Goal: Task Accomplishment & Management: Manage account settings

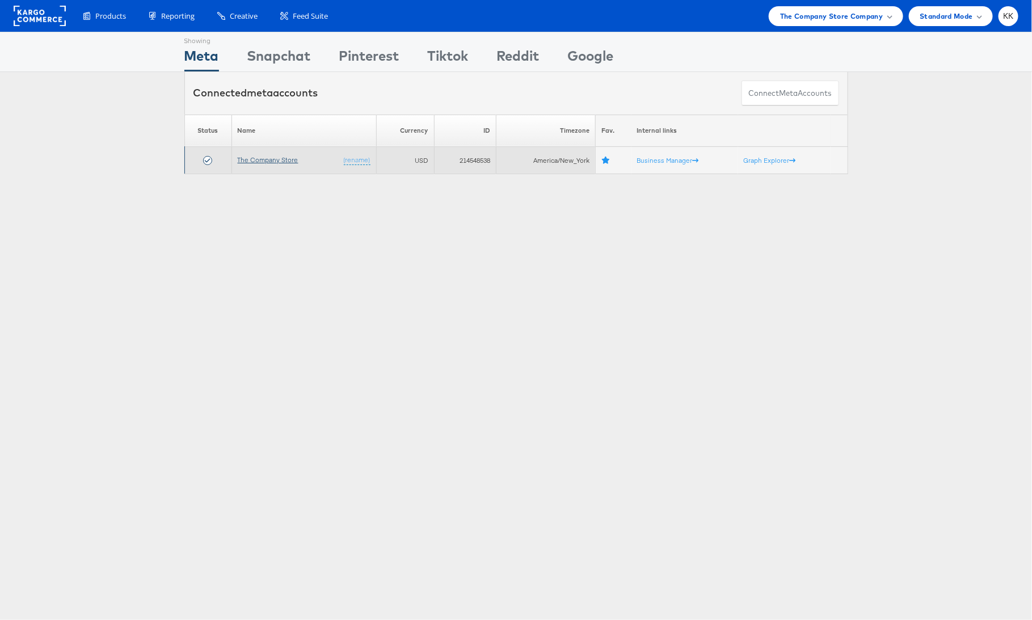
click at [263, 159] on link "The Company Store" at bounding box center [268, 159] width 61 height 9
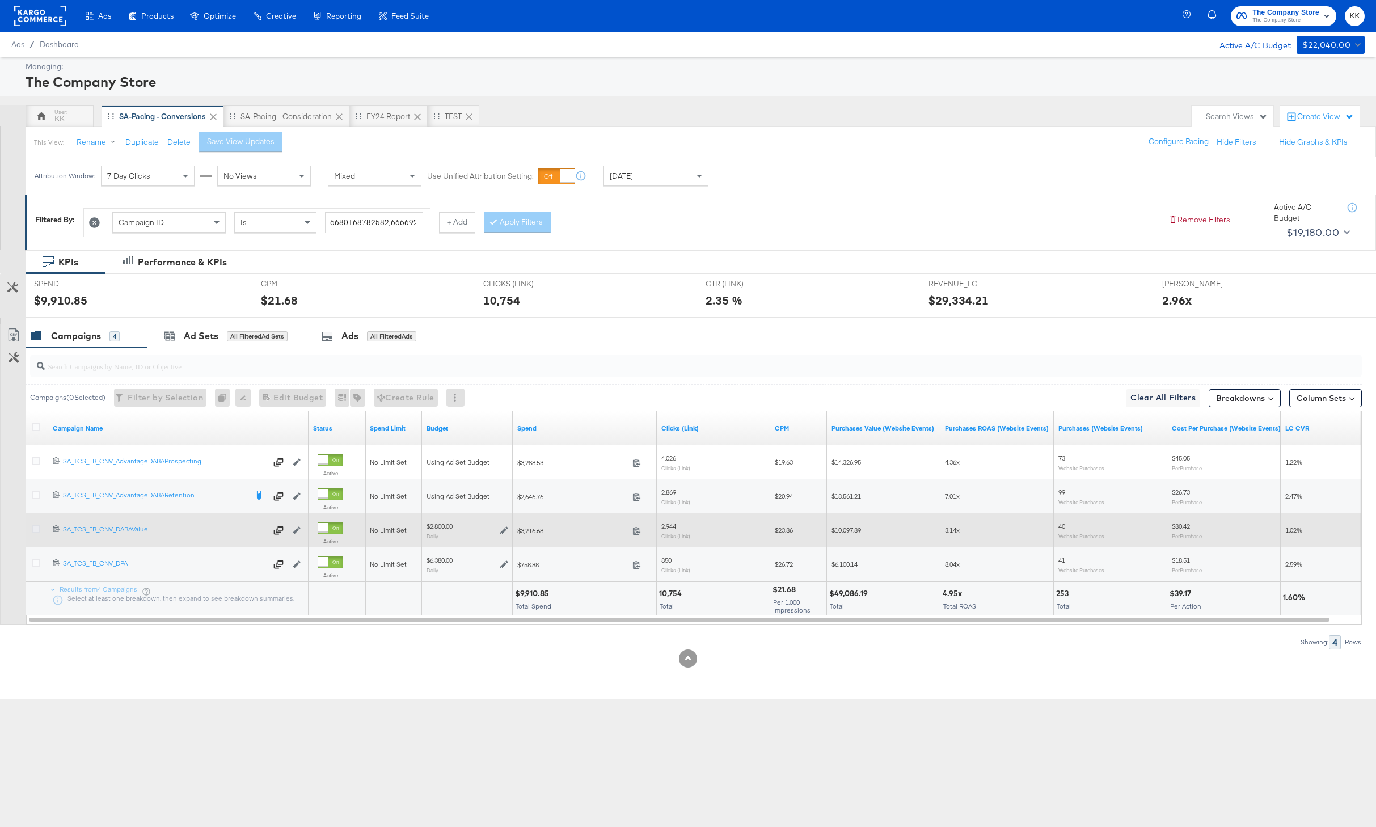
click at [37, 525] on icon at bounding box center [36, 529] width 9 height 9
click at [0, 0] on input "checkbox" at bounding box center [0, 0] width 0 height 0
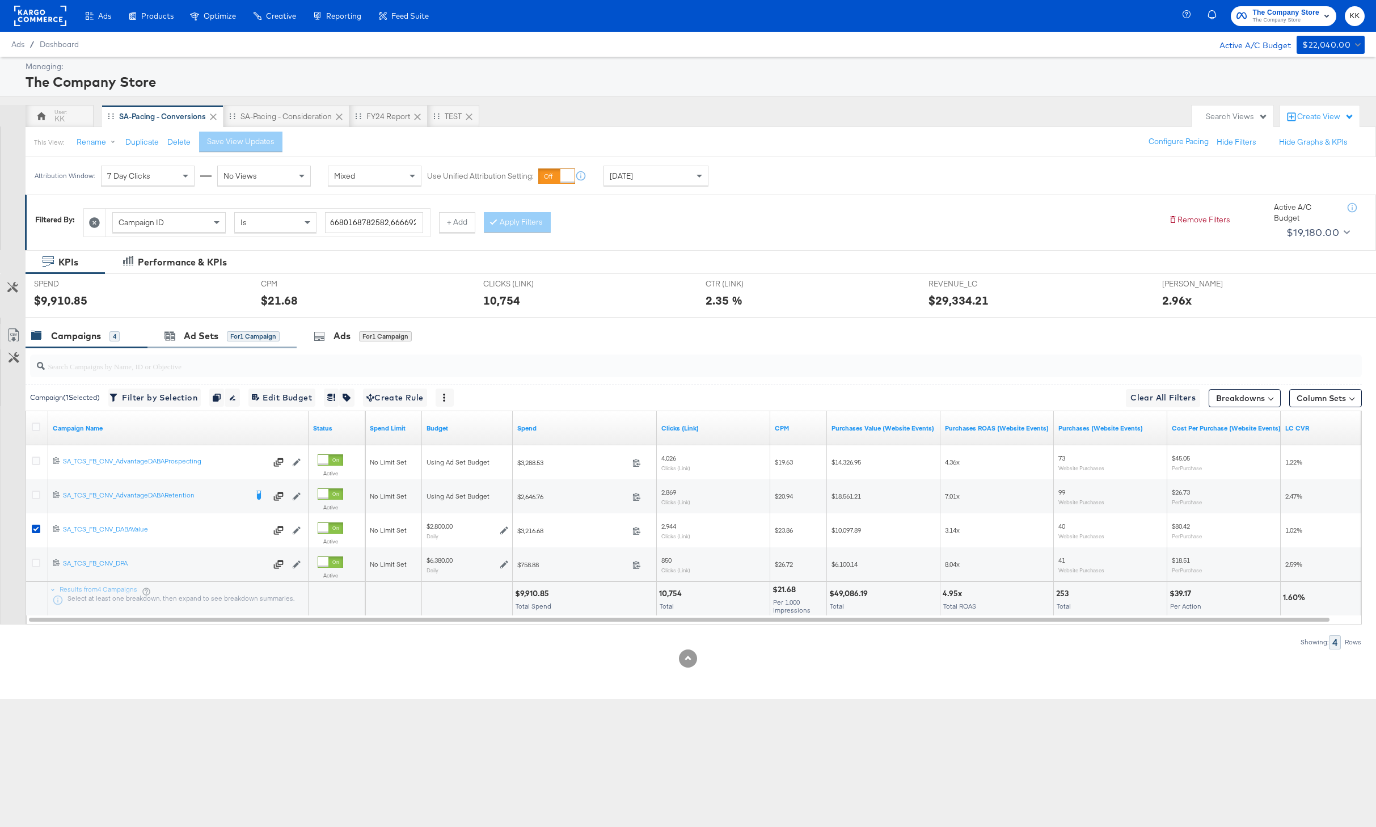
click at [187, 326] on div "Ad Sets for 1 Campaign" at bounding box center [221, 336] width 149 height 24
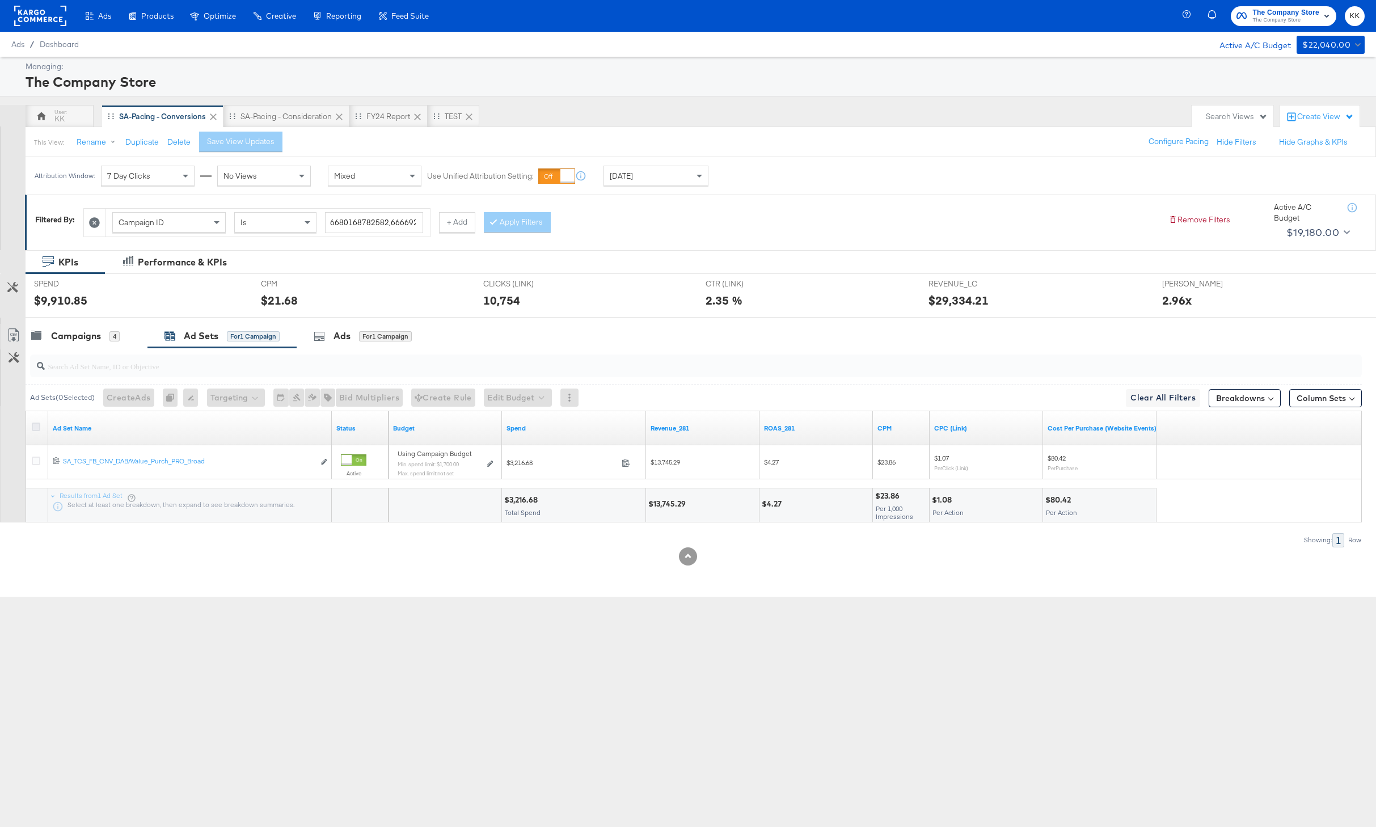
click at [37, 424] on icon at bounding box center [36, 426] width 9 height 9
click at [0, 0] on input "checkbox" at bounding box center [0, 0] width 0 height 0
click at [525, 404] on button "Edit Budget" at bounding box center [502, 397] width 68 height 18
click at [524, 429] on span "Edit Ad Set Budget" at bounding box center [506, 427] width 65 height 15
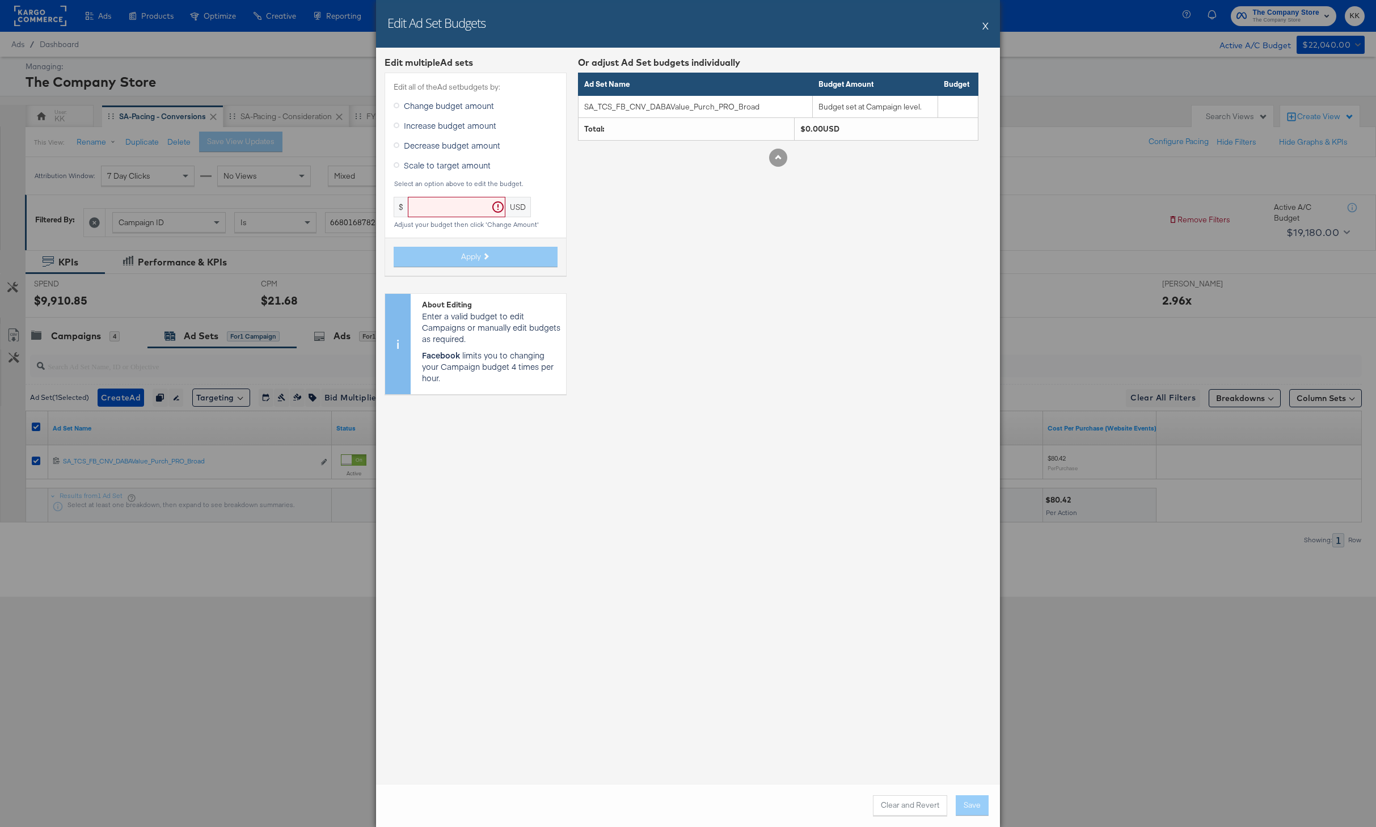
click at [974, 29] on div "Edit Ad Set Budgets X" at bounding box center [688, 24] width 624 height 48
click at [982, 29] on button "X" at bounding box center [985, 25] width 6 height 23
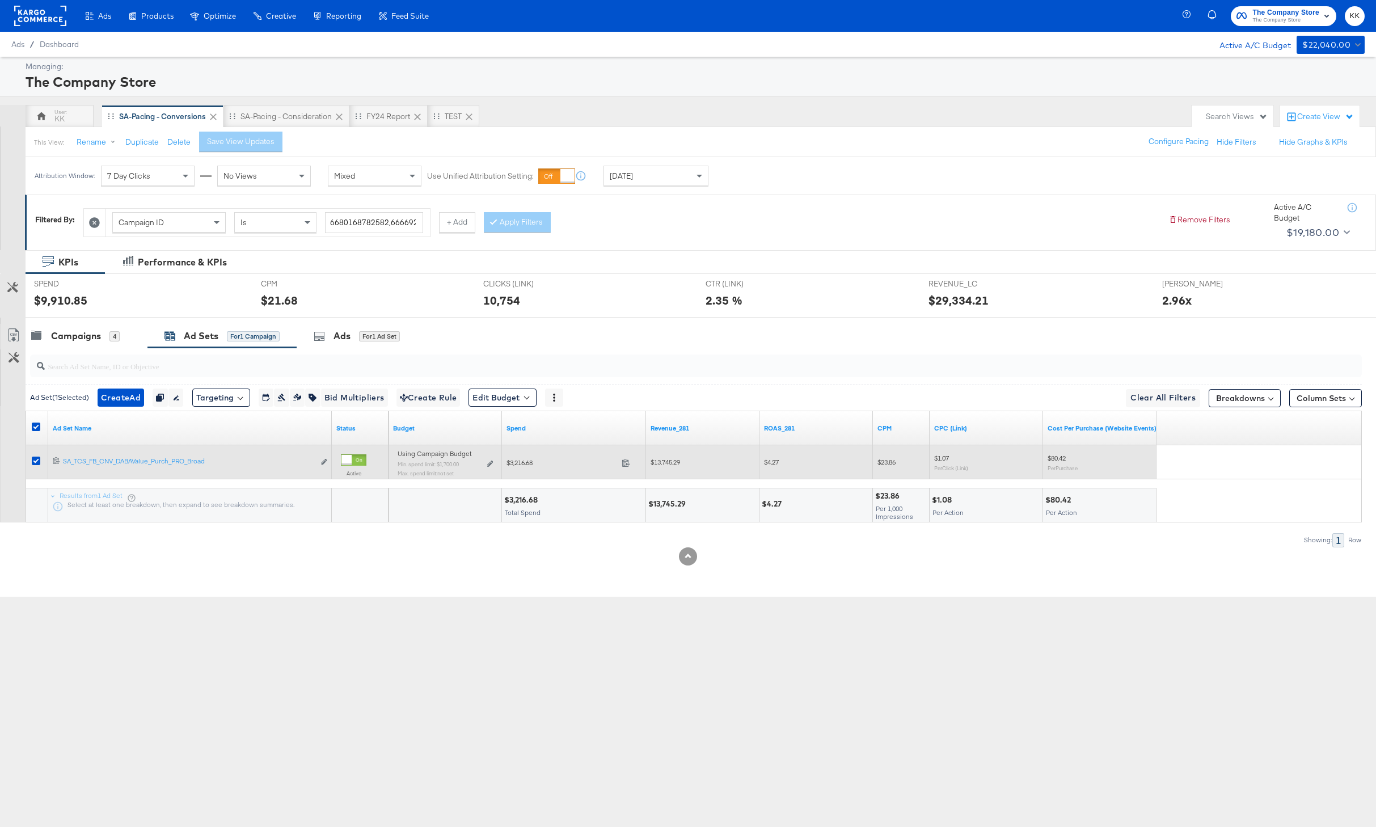
click at [494, 465] on div "Using Campaign Budget Min. spend limit: $1,700.00 Max. spend limit : not set Ed…" at bounding box center [445, 468] width 104 height 36
click at [487, 463] on icon at bounding box center [490, 463] width 6 height 6
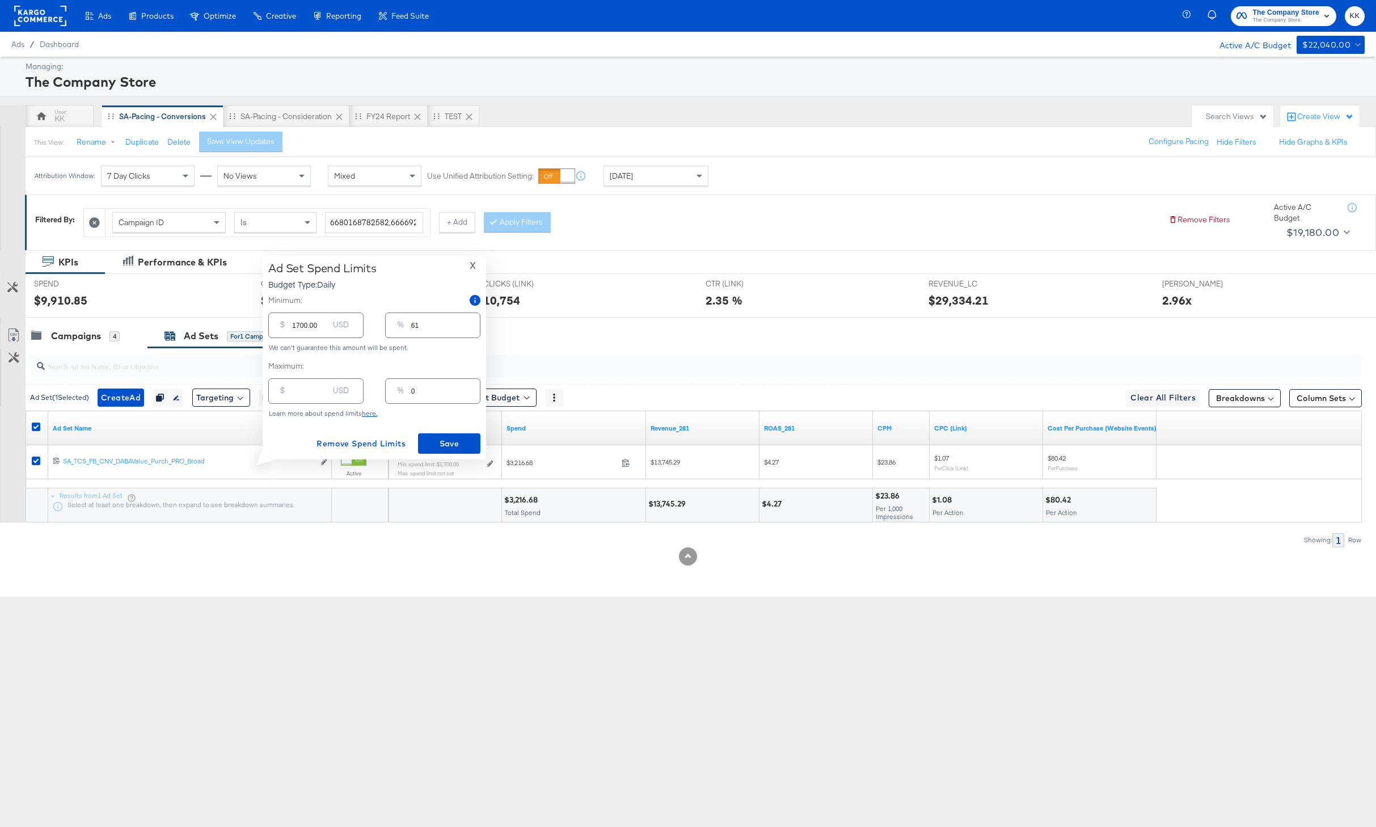
click at [288, 386] on div "$" at bounding box center [283, 393] width 14 height 20
click at [308, 399] on div "$ USD" at bounding box center [315, 391] width 95 height 26
type input "45"
type input "2"
type input "450"
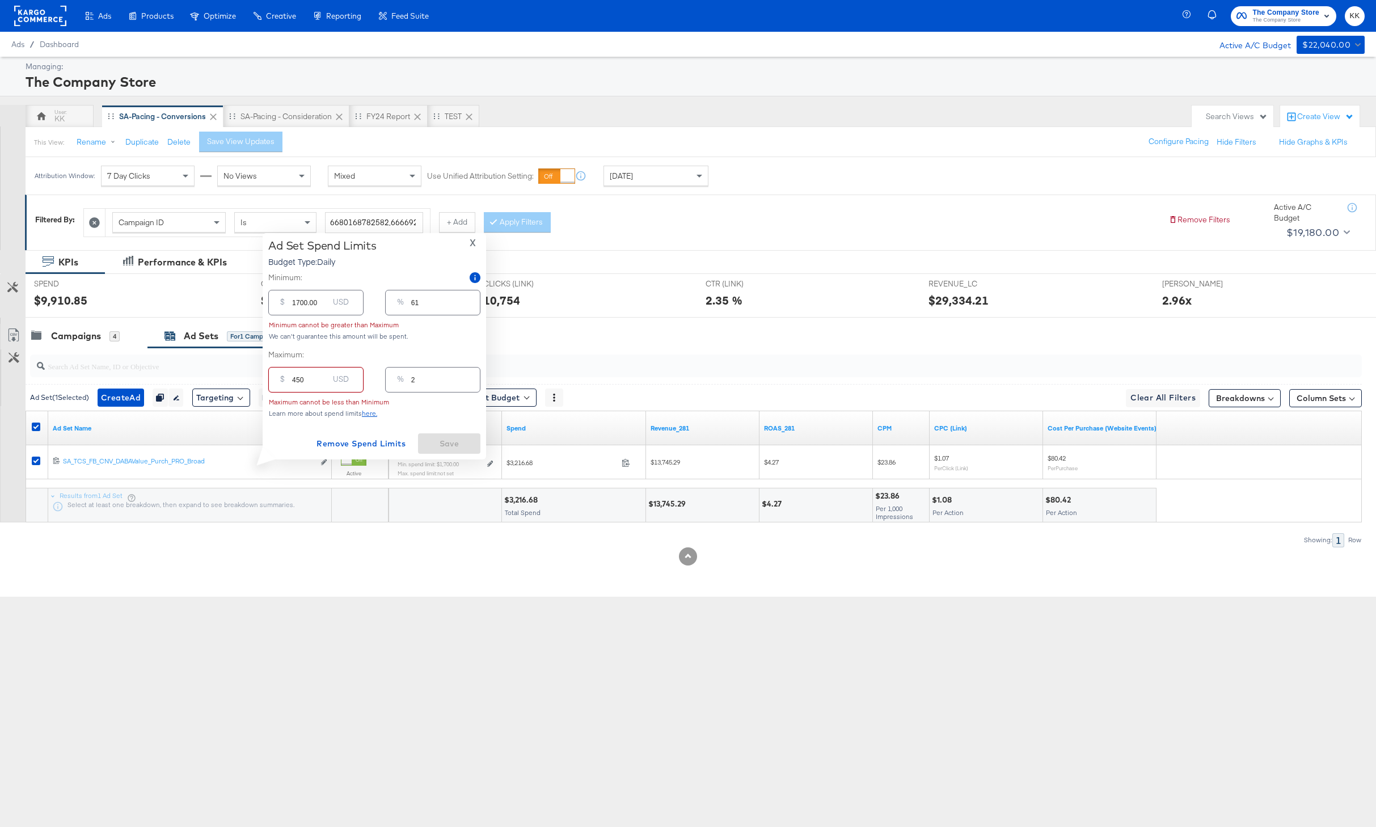
type input "16"
type input "4500"
type input "161"
type input "4500.00"
click at [295, 432] on div "Ad Set Spend Limits Budget Type: Daily X Minimum: $ 1700.00 USD % 61 We can't g…" at bounding box center [374, 357] width 212 height 192
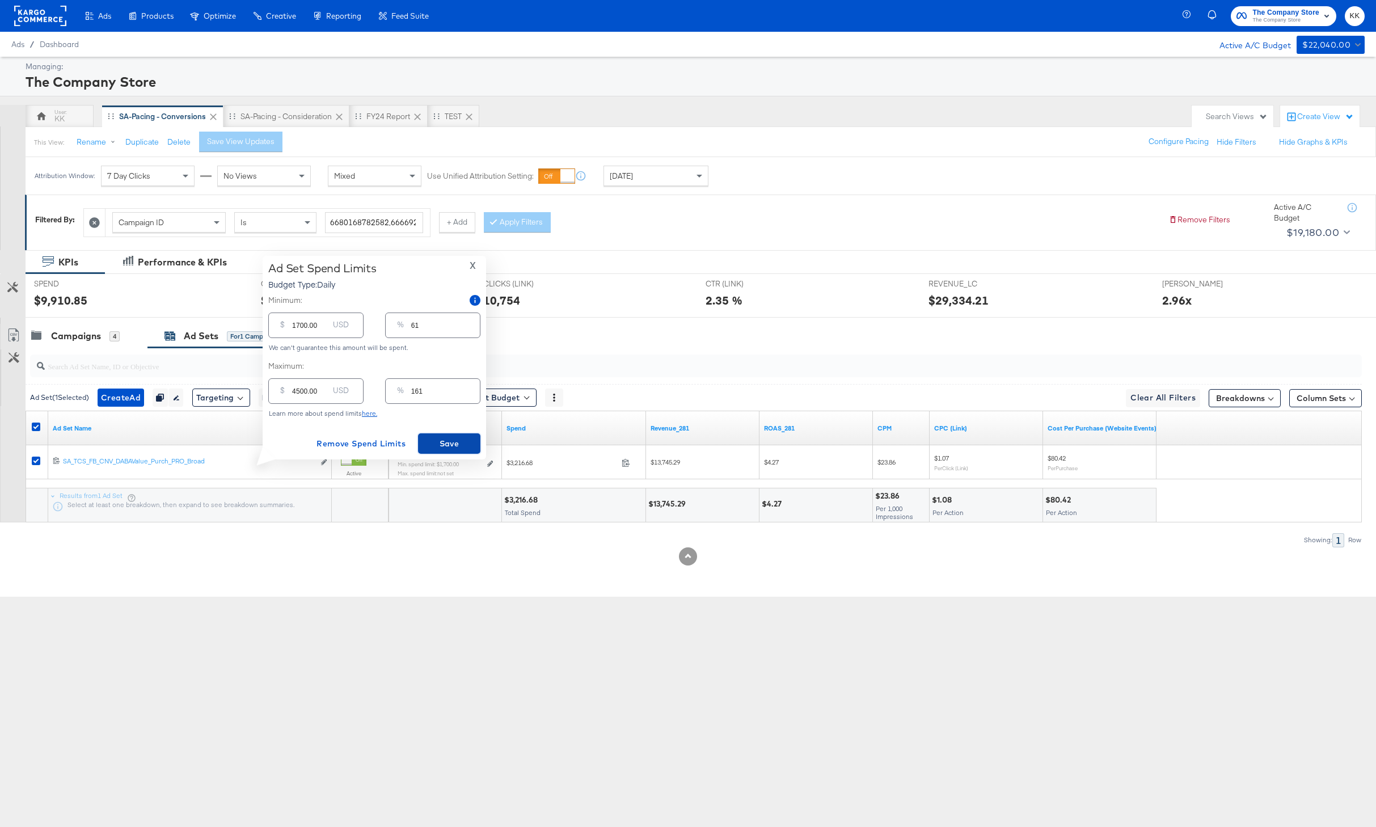
click at [424, 450] on span "Save" at bounding box center [448, 444] width 53 height 14
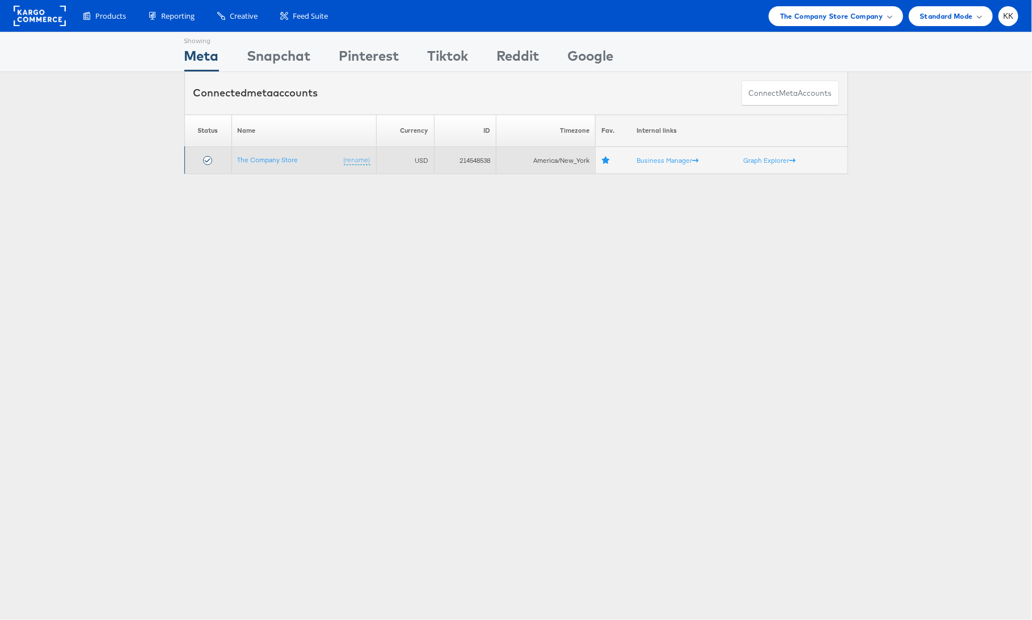
click at [263, 153] on td "The Company Store (rename)" at bounding box center [303, 160] width 145 height 27
click at [263, 159] on link "The Company Store" at bounding box center [268, 159] width 61 height 9
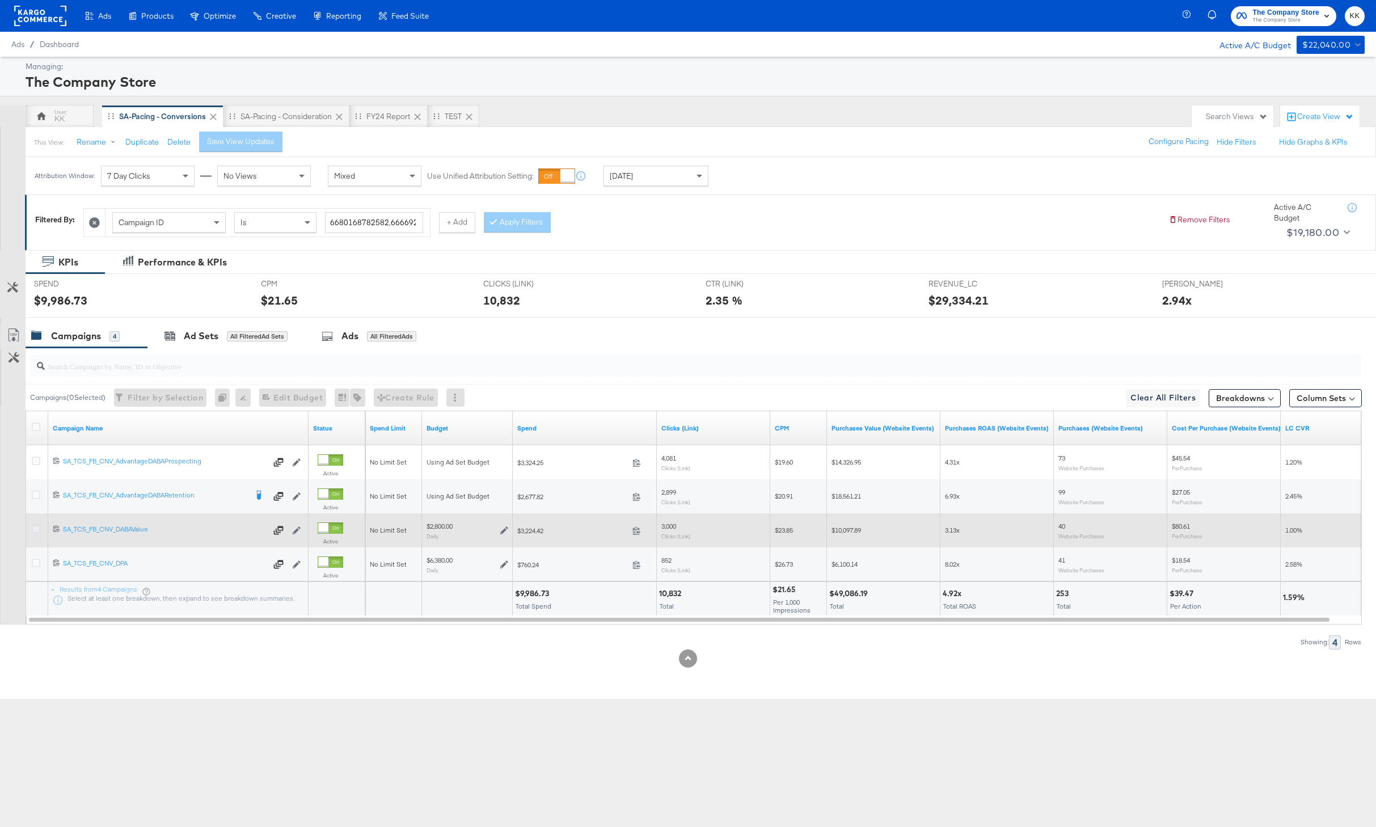
click at [37, 525] on icon at bounding box center [36, 529] width 9 height 9
click at [0, 0] on input "checkbox" at bounding box center [0, 0] width 0 height 0
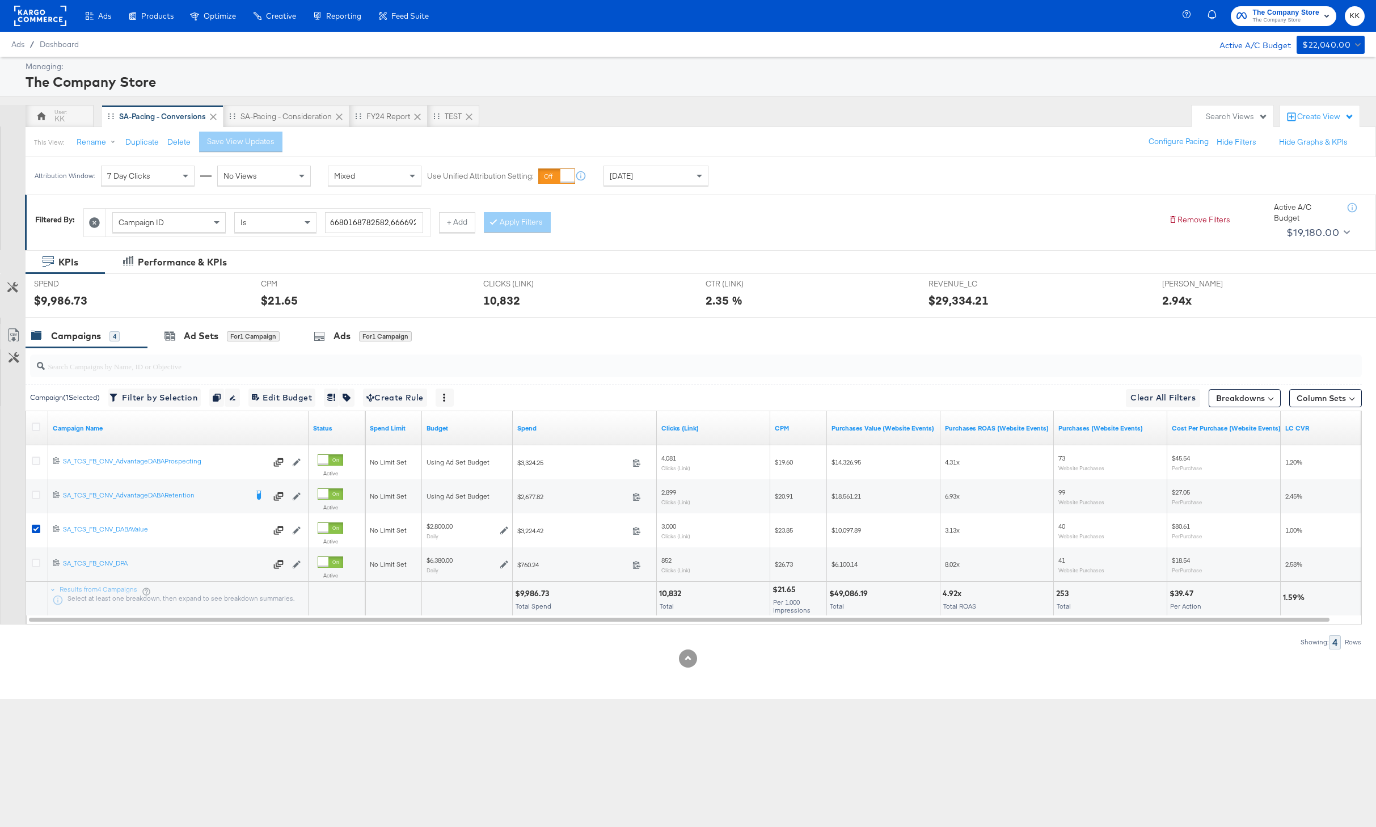
click at [206, 323] on div at bounding box center [688, 322] width 1376 height 9
click at [208, 331] on div "Ad Sets" at bounding box center [201, 335] width 35 height 13
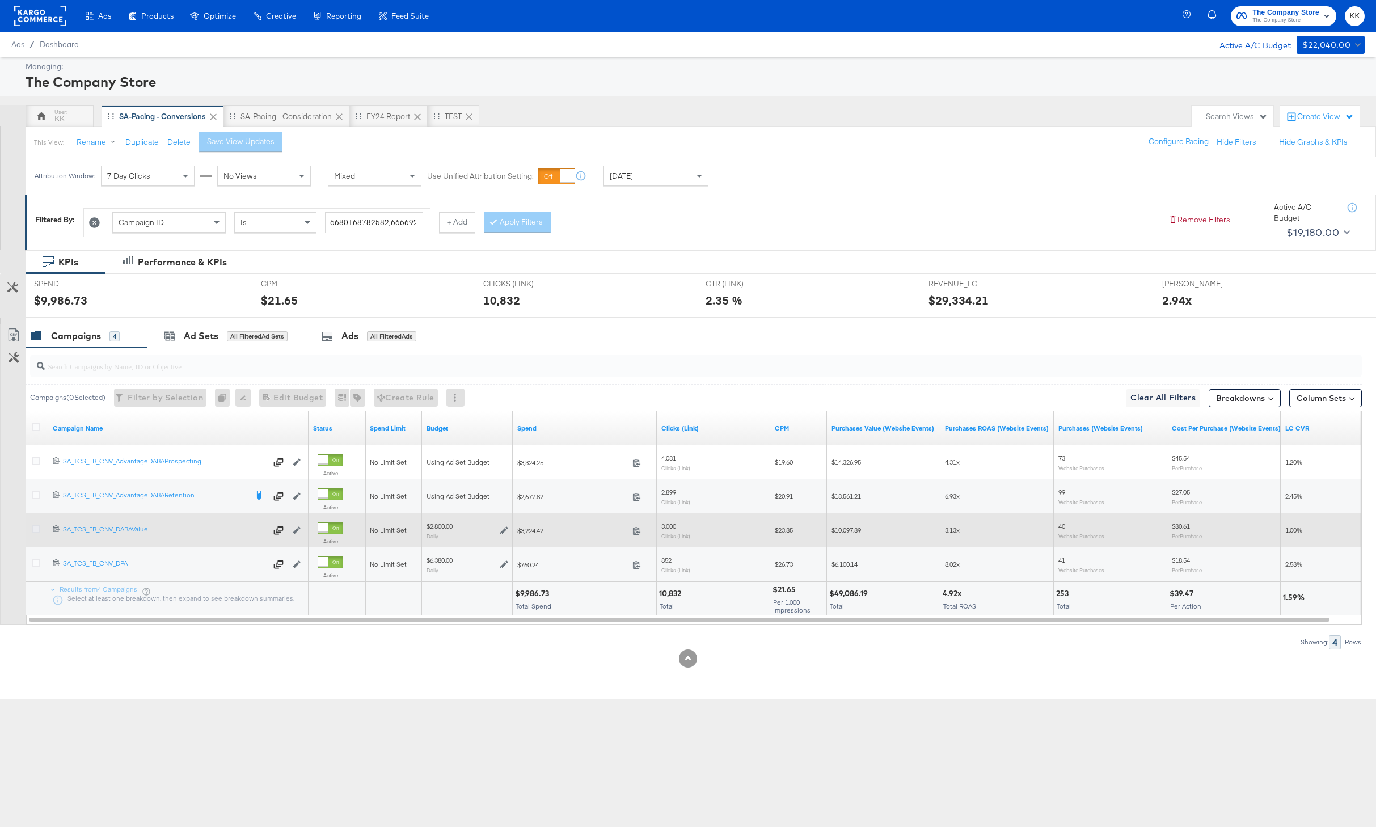
click at [32, 527] on icon at bounding box center [36, 529] width 9 height 9
click at [0, 0] on input "checkbox" at bounding box center [0, 0] width 0 height 0
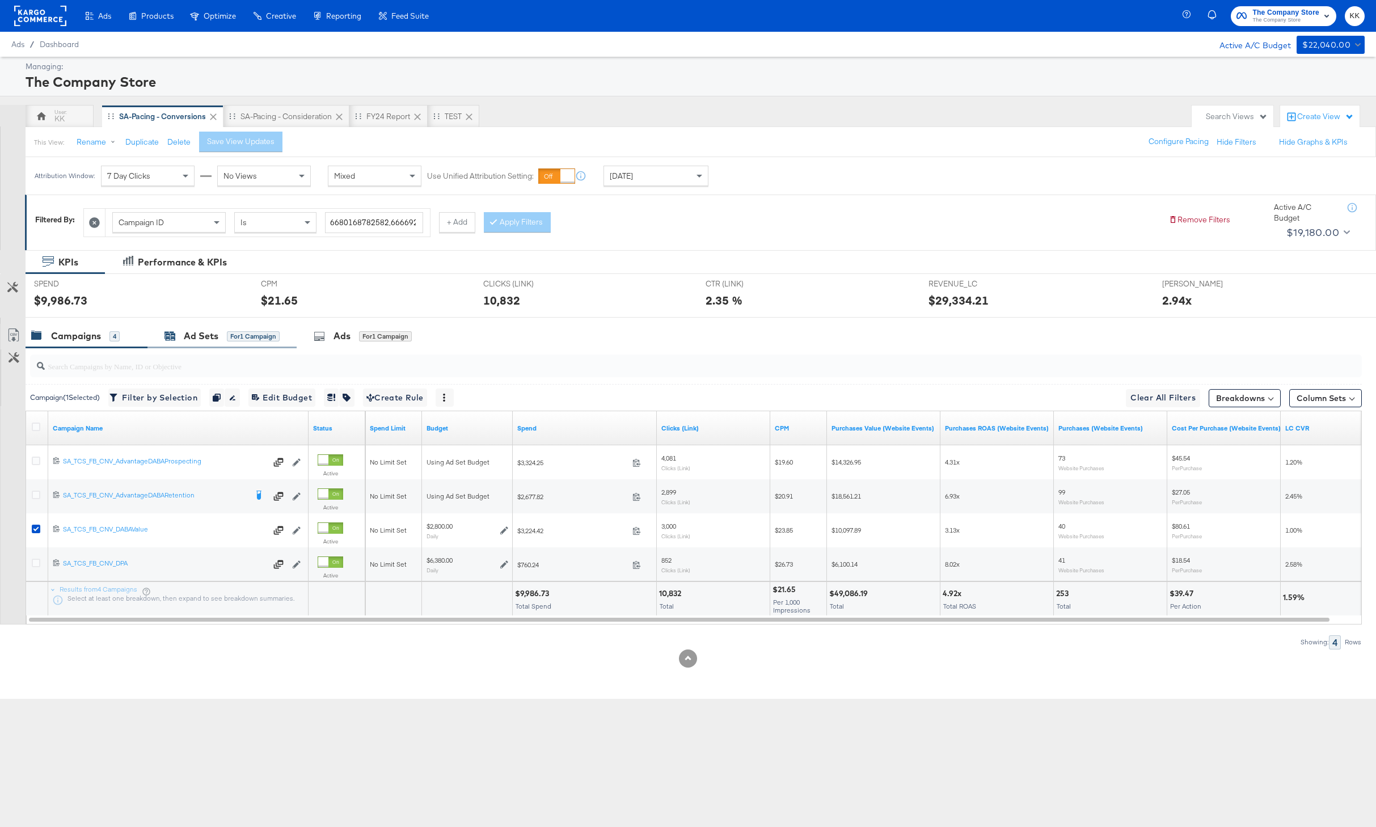
click at [198, 341] on div "Ad Sets" at bounding box center [201, 335] width 35 height 13
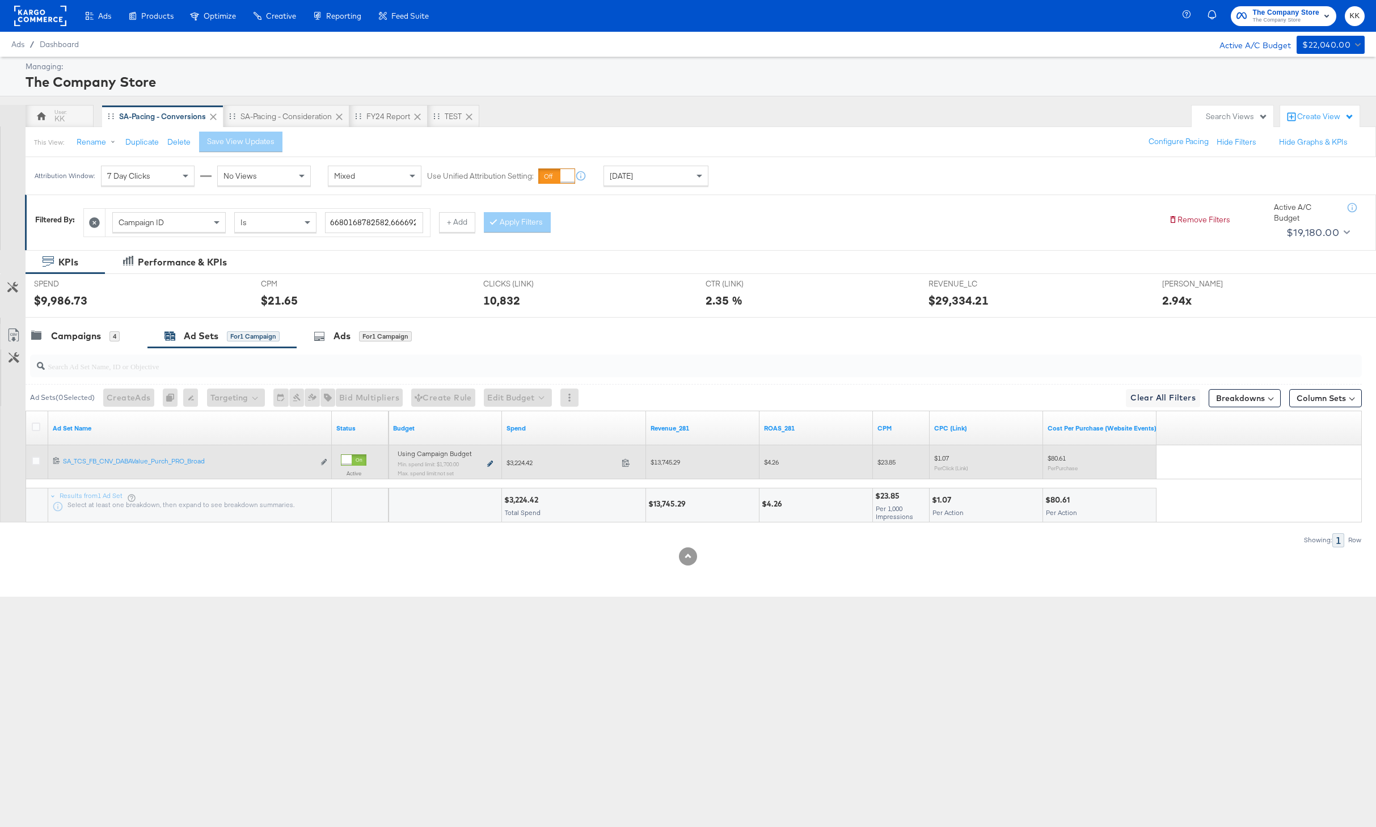
click at [492, 460] on icon at bounding box center [490, 463] width 6 height 6
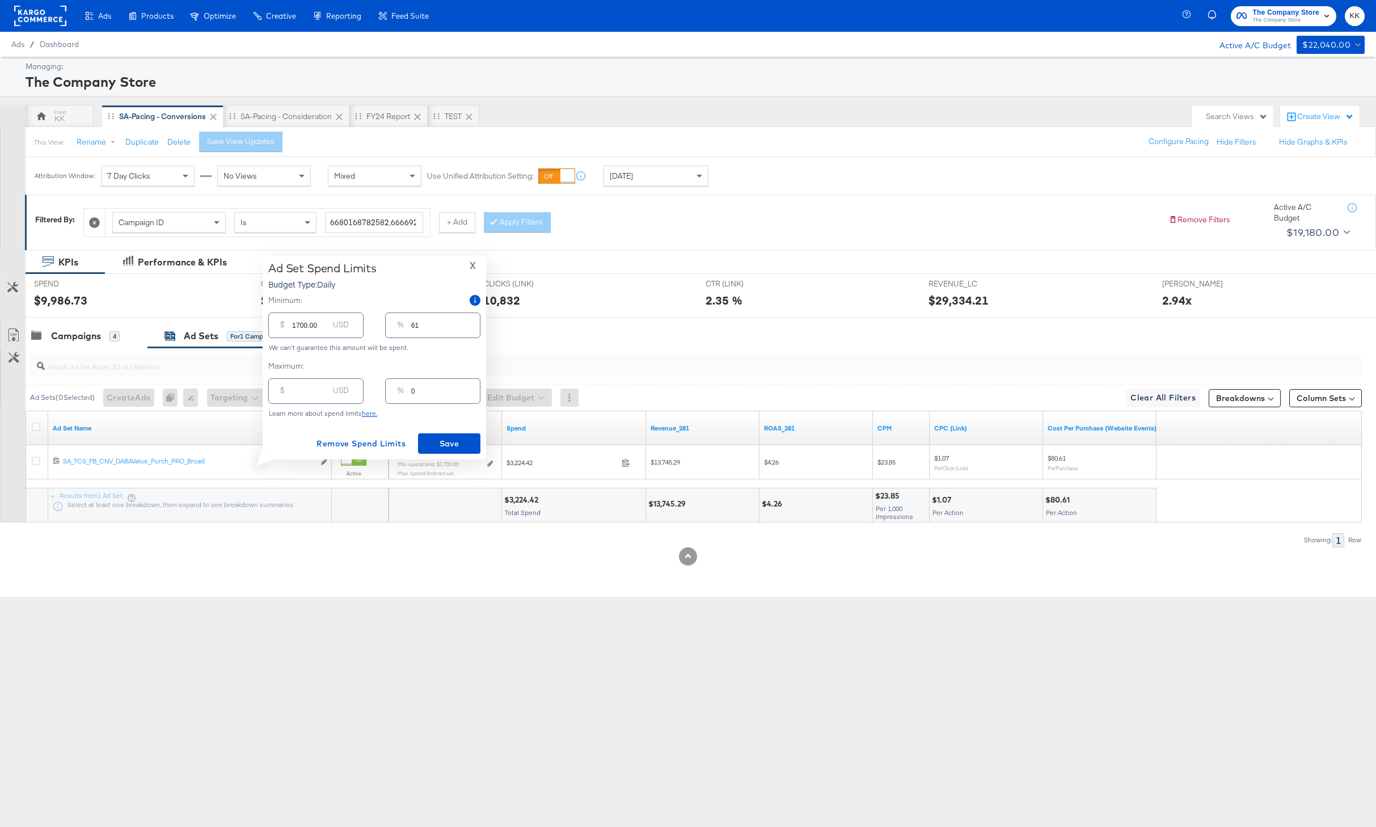
drag, startPoint x: 294, startPoint y: 391, endPoint x: 341, endPoint y: 458, distance: 82.3
click at [295, 393] on input "number" at bounding box center [310, 386] width 36 height 24
type input "40"
type input "1"
type input "400"
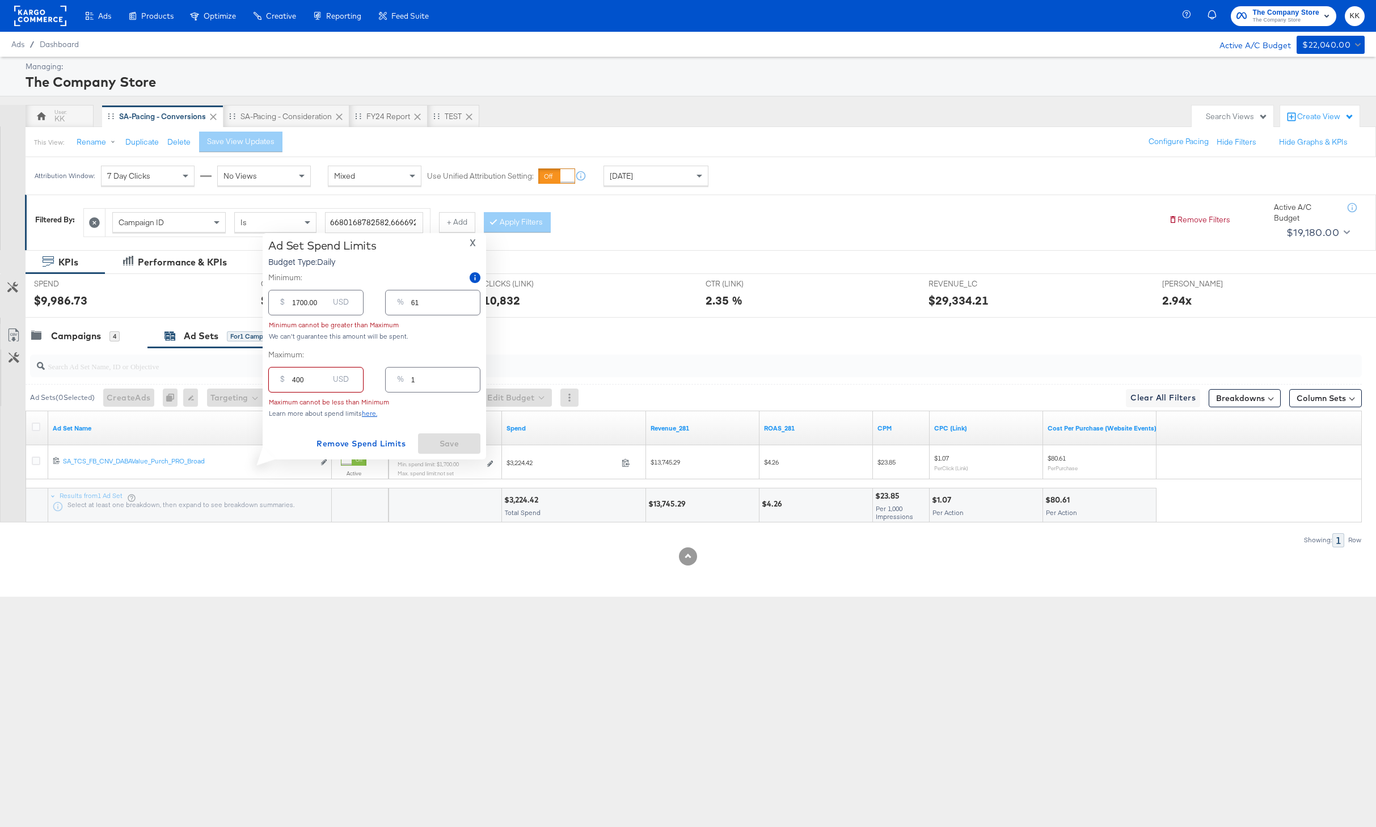
type input "14"
type input "4000"
type input "143"
type input "4000.00"
click at [299, 331] on input "1700.00" at bounding box center [310, 320] width 36 height 24
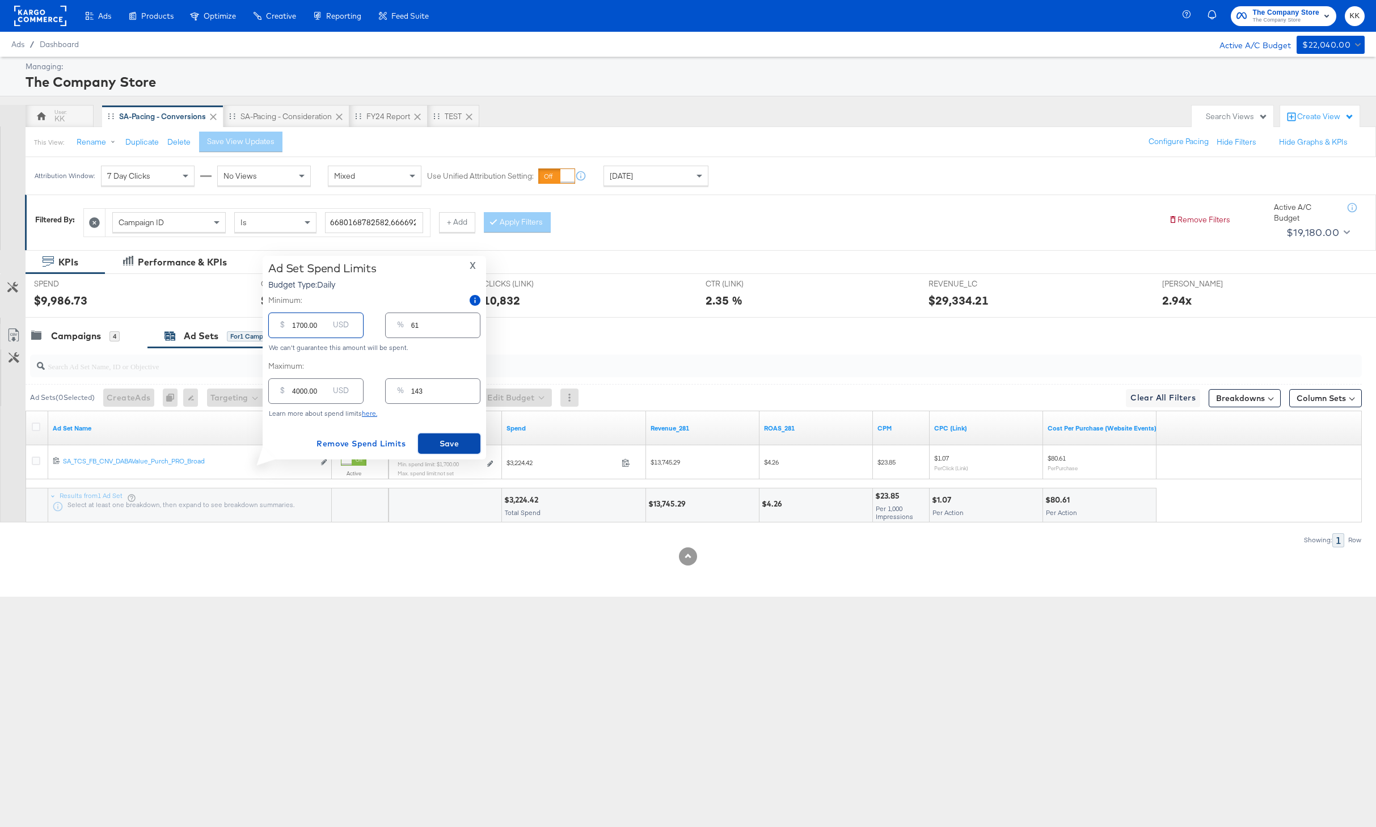
click at [436, 436] on button "Save" at bounding box center [449, 443] width 62 height 20
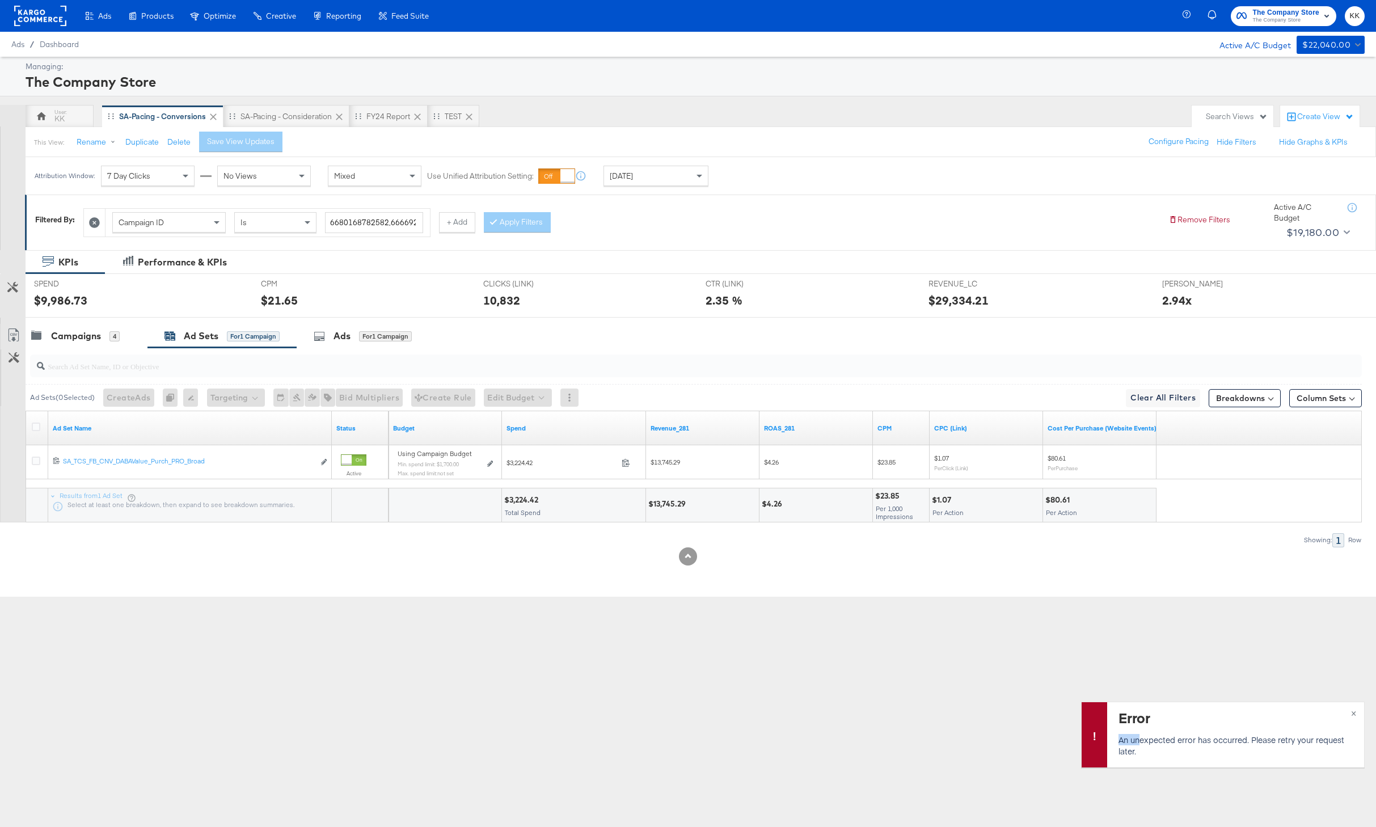
drag, startPoint x: 1141, startPoint y: 745, endPoint x: 1115, endPoint y: 742, distance: 26.2
click at [1115, 742] on div "Error An unexpected error has occurred. Please retry your request later." at bounding box center [1235, 734] width 257 height 65
click at [895, 693] on div "Ads Products Optimize Creative Reporting Feed Suite The Company Store The Compa…" at bounding box center [688, 413] width 1376 height 827
click at [33, 424] on icon at bounding box center [36, 426] width 9 height 9
click at [0, 0] on input "checkbox" at bounding box center [0, 0] width 0 height 0
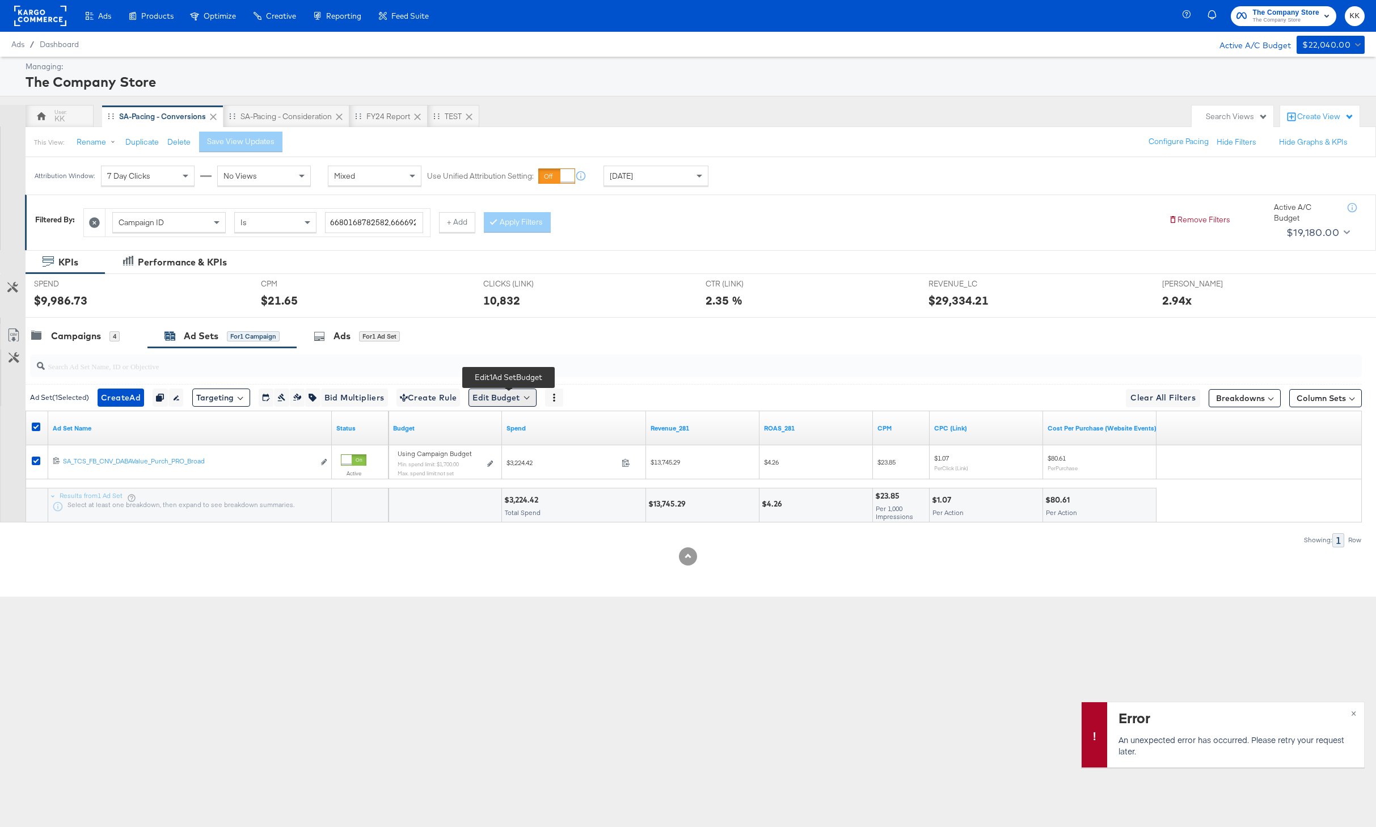
click at [506, 404] on button "Edit Budget" at bounding box center [502, 397] width 68 height 18
click at [284, 398] on icon "button" at bounding box center [281, 398] width 8 height 8
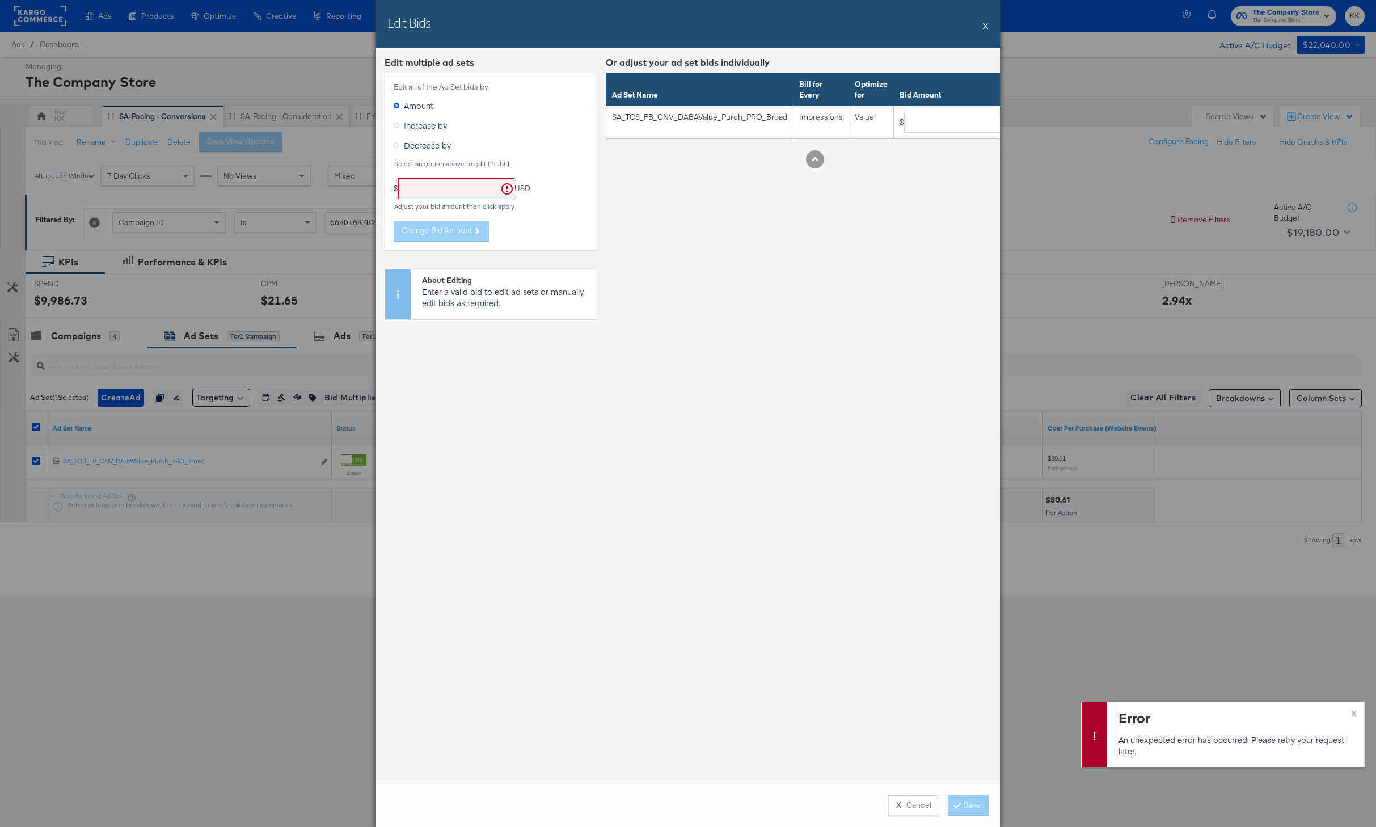
click at [984, 26] on button "X" at bounding box center [985, 25] width 6 height 23
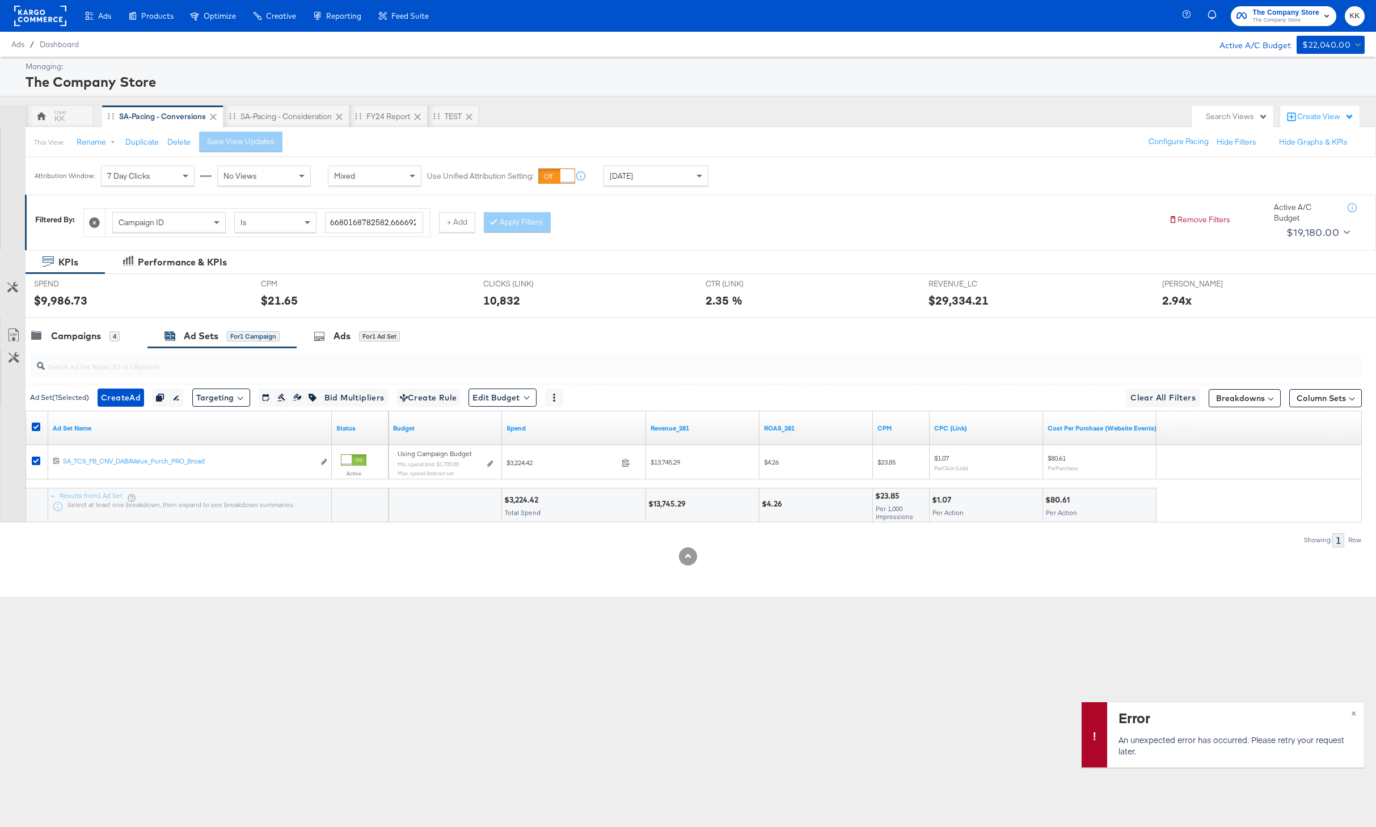
click at [511, 409] on div "Ad Set ( 1 Selected) Create Ad Create 1 ad Duplicate 1 ad set Rename 1 ad set E…" at bounding box center [694, 397] width 1336 height 27
click at [519, 390] on button "Edit Budget" at bounding box center [502, 397] width 68 height 18
click at [535, 448] on span "Edit Ad Set Spend Limits" at bounding box center [516, 449] width 84 height 15
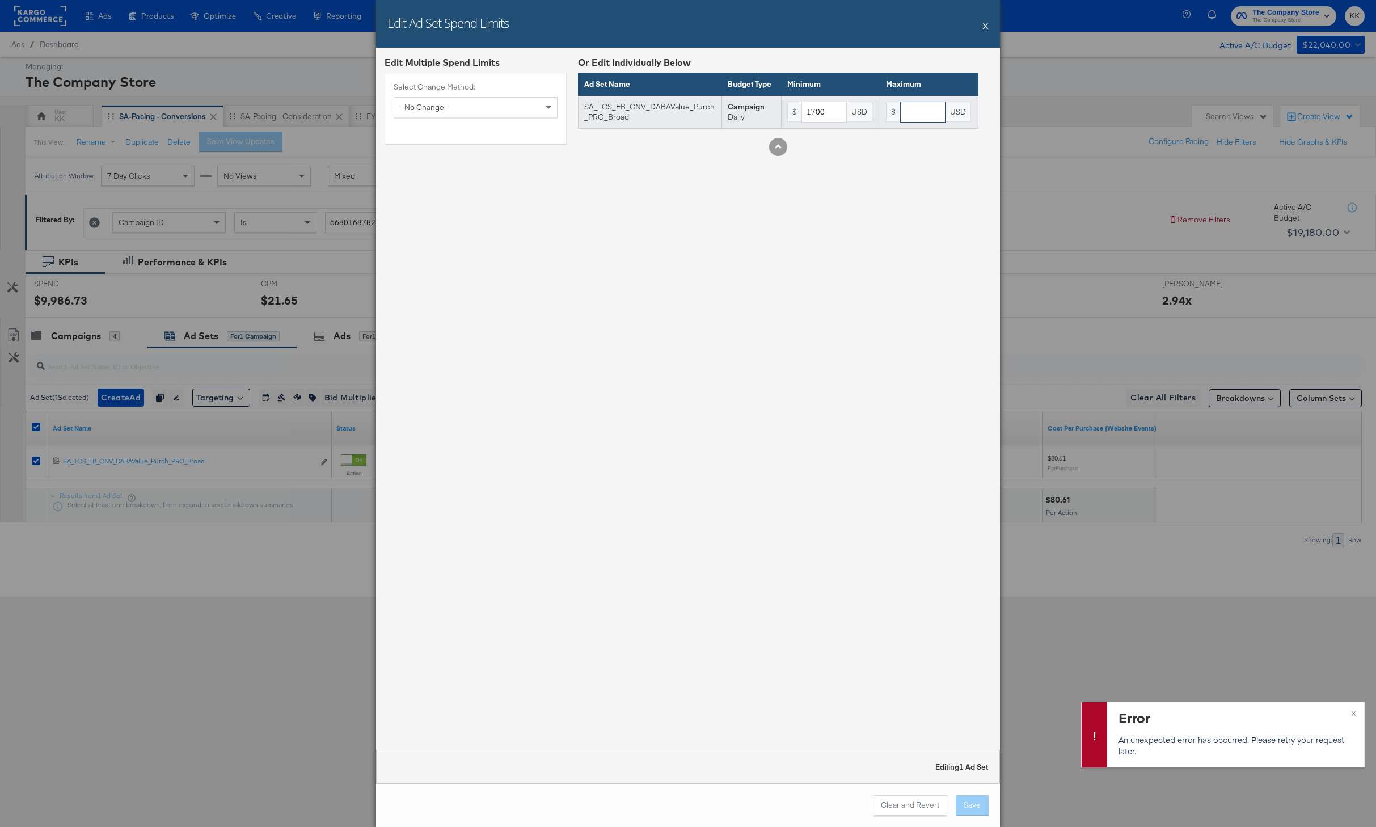
click at [910, 107] on input "text" at bounding box center [922, 112] width 45 height 21
type input "4500"
click at [969, 788] on div "Clear and Revert Save" at bounding box center [688, 805] width 624 height 43
click at [969, 805] on button "Save" at bounding box center [972, 805] width 33 height 20
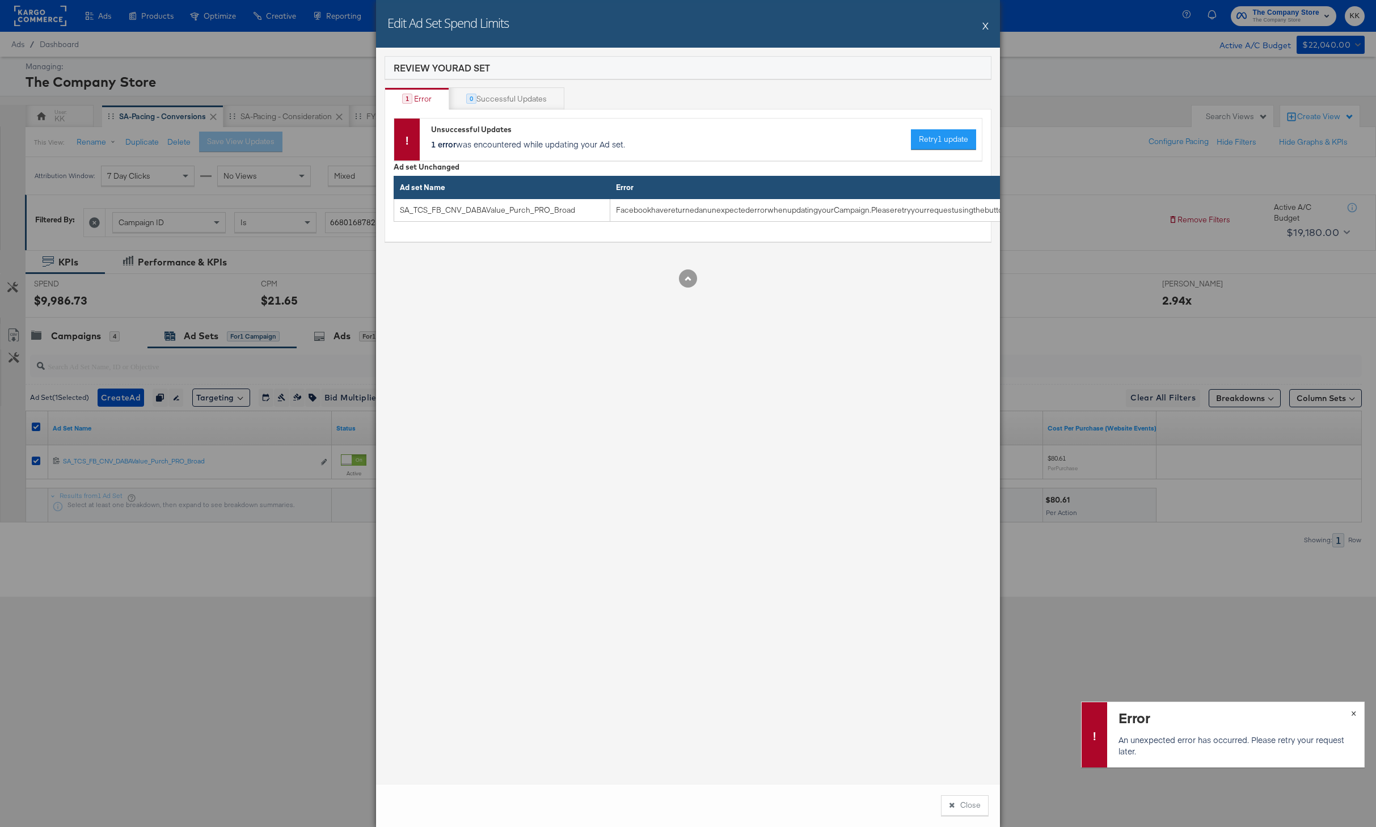
click at [1348, 712] on button "×" at bounding box center [1353, 712] width 21 height 20
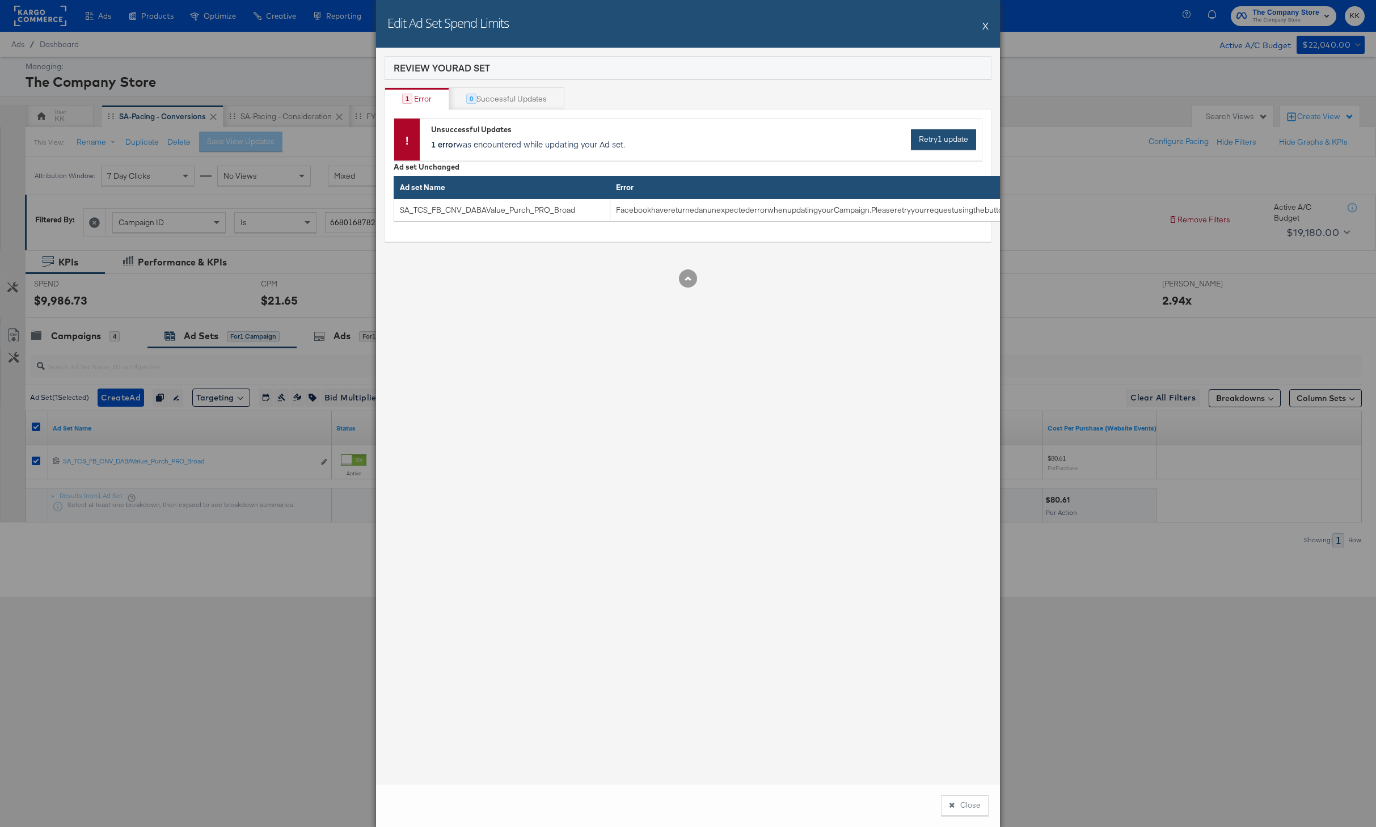
click at [927, 138] on span "Retry 1 update" at bounding box center [943, 139] width 49 height 11
click at [936, 140] on span "Retry 1 update" at bounding box center [943, 139] width 49 height 11
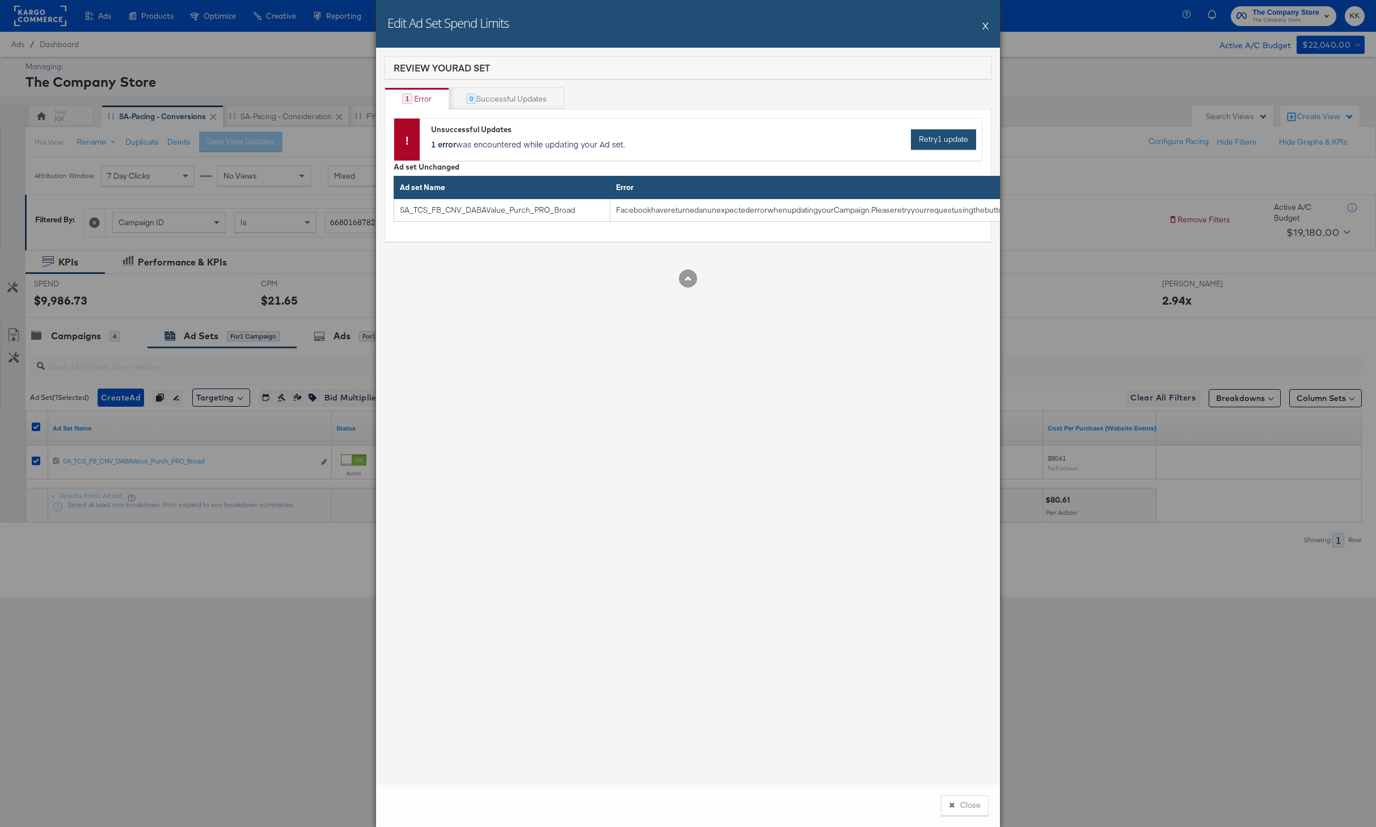
click at [936, 140] on span "Retry 1 update" at bounding box center [943, 139] width 49 height 11
click at [962, 156] on div "Unsuccessful Updates 1 error was encountered while updating your Ad set. Retry …" at bounding box center [701, 140] width 562 height 42
click at [962, 142] on span "Retry 1 update" at bounding box center [943, 139] width 49 height 11
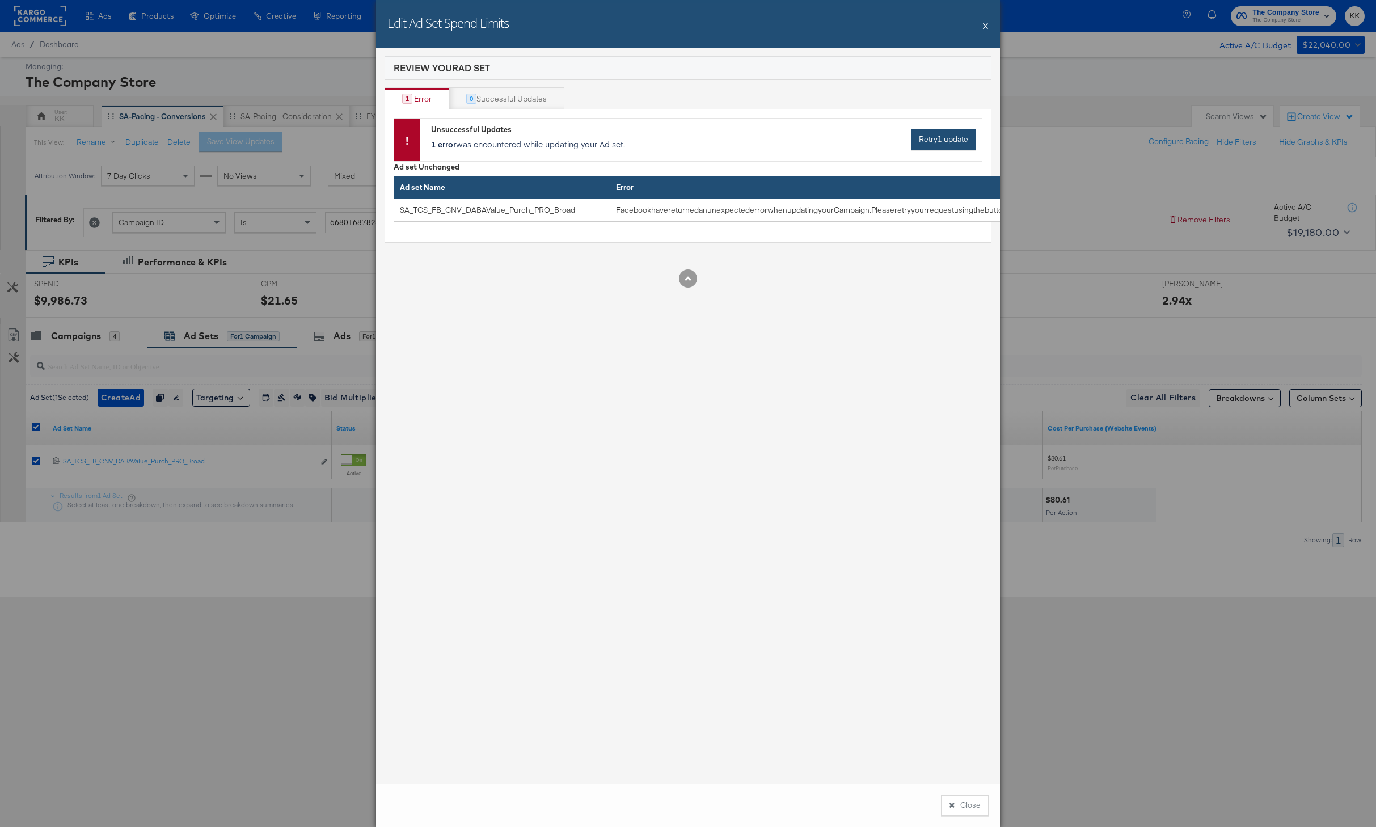
click at [962, 142] on span "Retry 1 update" at bounding box center [943, 139] width 49 height 11
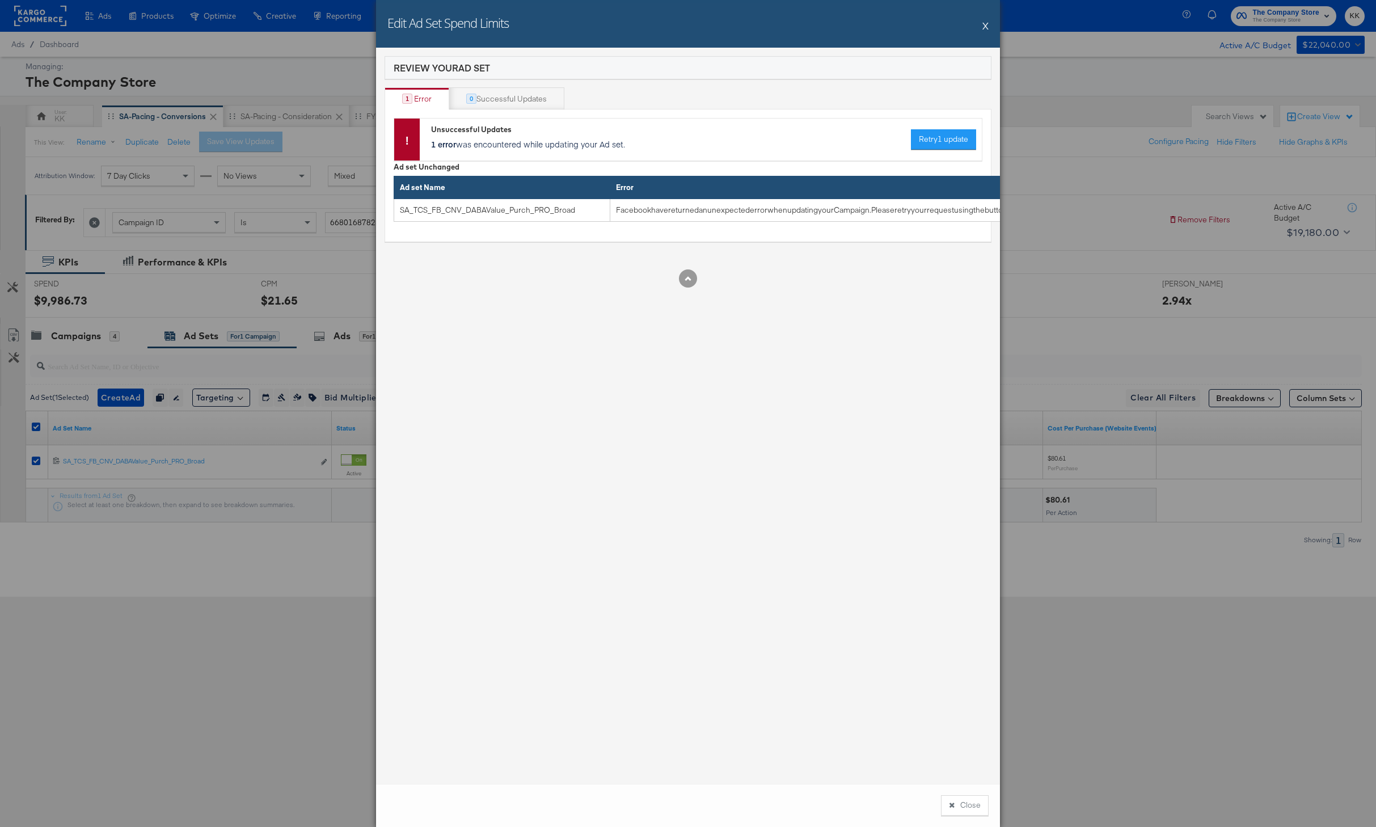
click at [995, 17] on div "Edit Ad Set Spend Limits X" at bounding box center [688, 24] width 624 height 48
click at [984, 24] on button "X" at bounding box center [985, 25] width 6 height 23
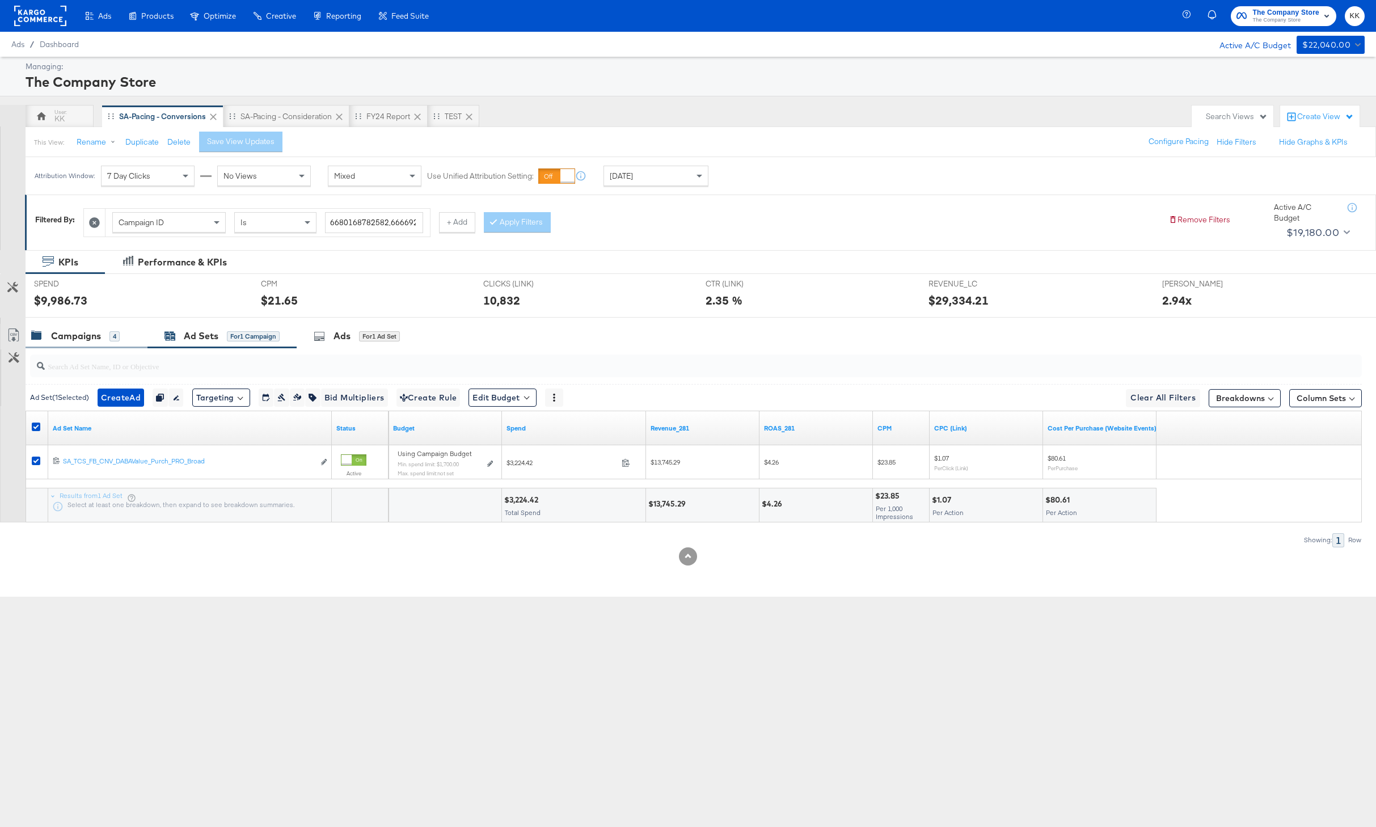
click at [68, 331] on div "Campaigns" at bounding box center [76, 335] width 50 height 13
